Goal: Book appointment/travel/reservation

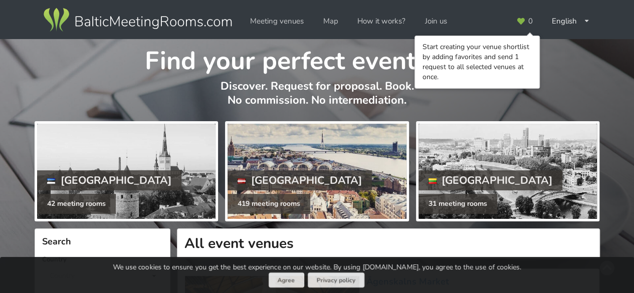
click at [305, 175] on div at bounding box center [317, 171] width 178 height 95
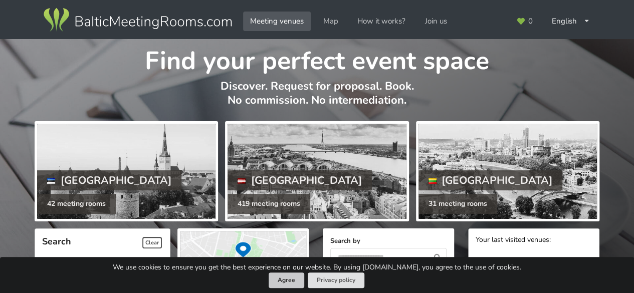
click at [285, 280] on button "Agree" at bounding box center [287, 281] width 36 height 16
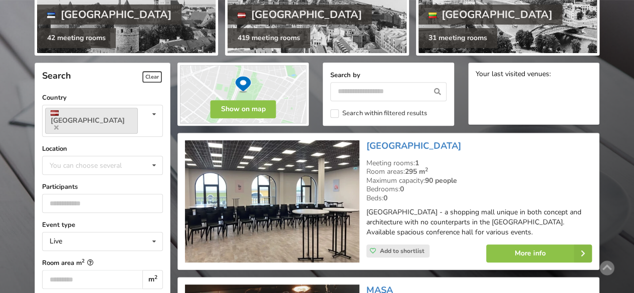
scroll to position [150, 0]
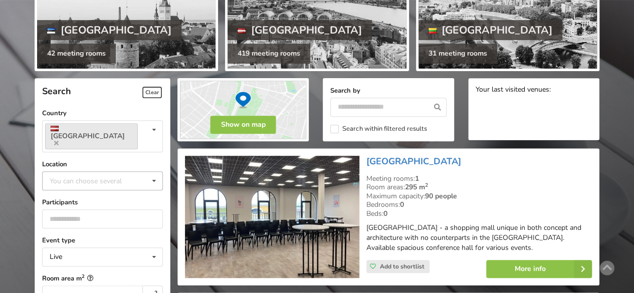
click at [108, 175] on div "You can choose several" at bounding box center [95, 181] width 97 height 12
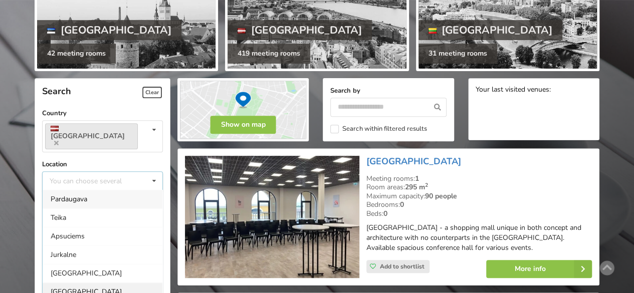
click at [76, 283] on div "[GEOGRAPHIC_DATA]" at bounding box center [103, 292] width 120 height 19
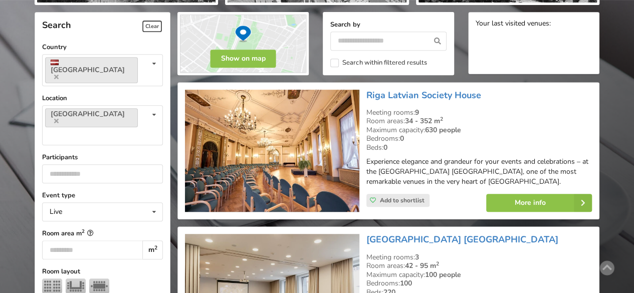
scroll to position [225, 0]
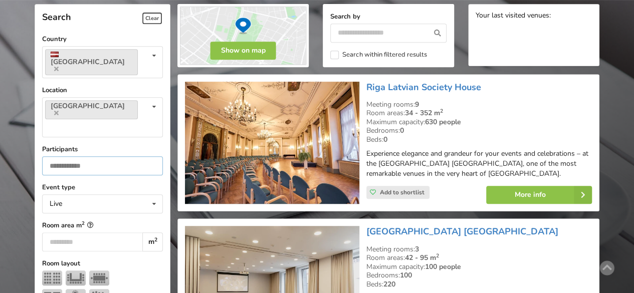
click at [100, 156] on input "number" at bounding box center [102, 165] width 121 height 19
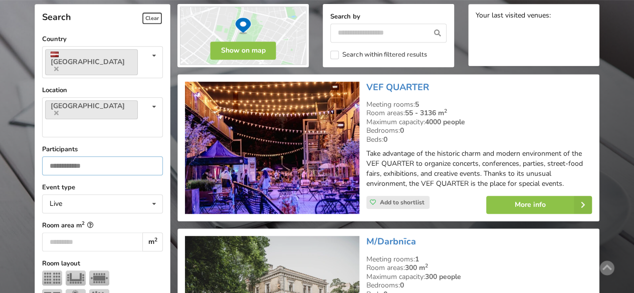
type input "***"
click at [138, 271] on div at bounding box center [102, 289] width 121 height 37
click at [52, 271] on img at bounding box center [52, 278] width 20 height 15
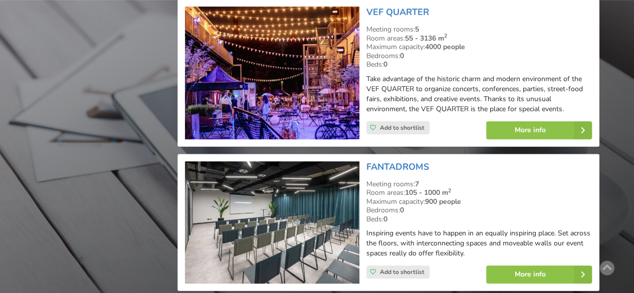
scroll to position [2330, 0]
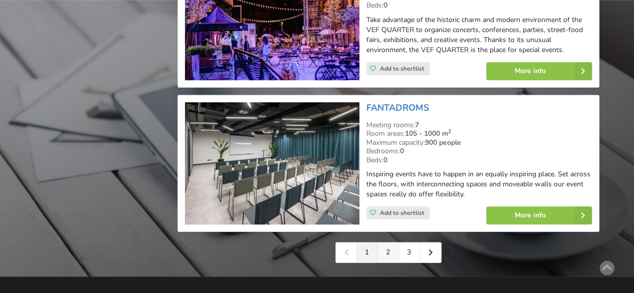
click at [385, 243] on link "2" at bounding box center [388, 253] width 21 height 20
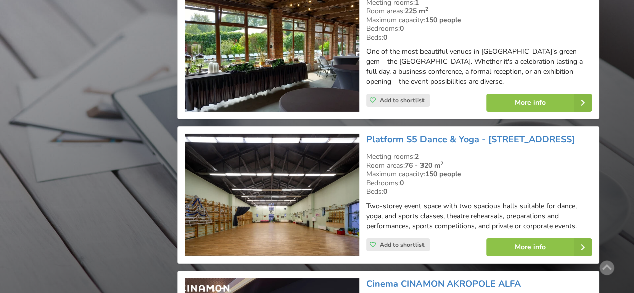
scroll to position [1704, 0]
